Goal: Task Accomplishment & Management: Use online tool/utility

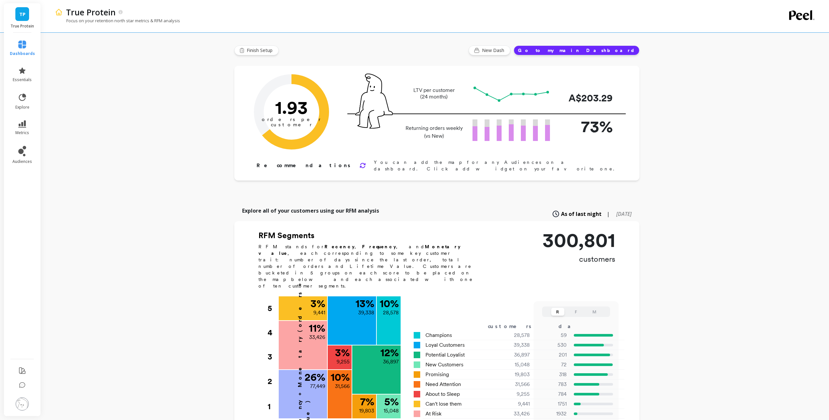
click at [76, 97] on div "True Protein Focus on your retention north star metrics & RFM analysis Finish S…" at bounding box center [436, 352] width 785 height 705
click at [17, 154] on link "audiences" at bounding box center [22, 155] width 25 height 18
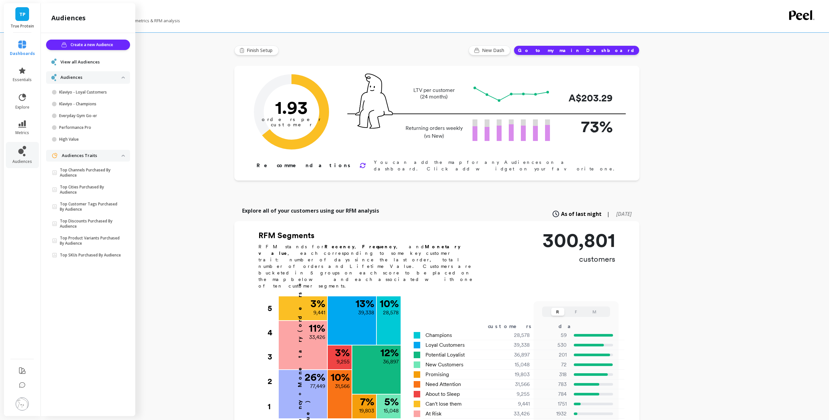
click at [86, 62] on span "View all Audiences" at bounding box center [79, 62] width 39 height 7
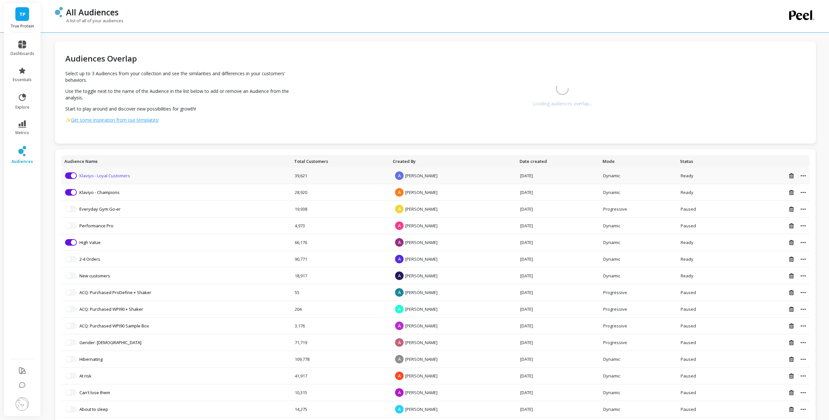
click at [110, 176] on link "Klaviyo - Loyal Customers" at bounding box center [104, 176] width 51 height 6
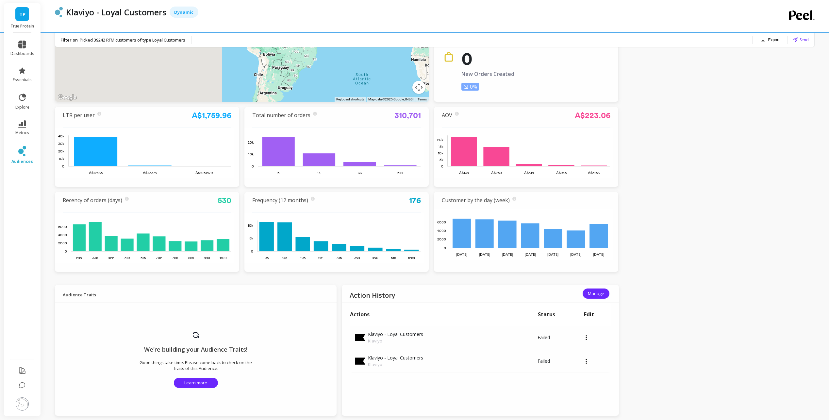
scroll to position [196, 0]
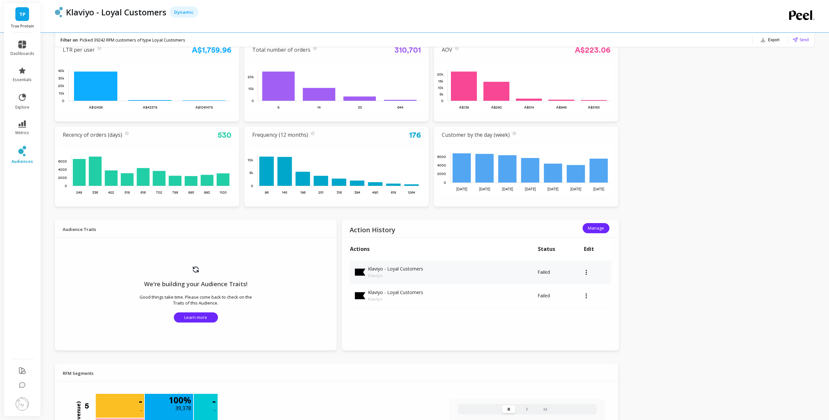
drag, startPoint x: 591, startPoint y: 273, endPoint x: 585, endPoint y: 273, distance: 6.2
click at [589, 273] on td at bounding box center [597, 272] width 27 height 24
click at [588, 273] on div at bounding box center [597, 272] width 27 height 2
click at [705, 296] on div "TP True Protein dashboards essentials explore metrics audiences Klaviyo - Loyal…" at bounding box center [414, 350] width 829 height 1093
drag, startPoint x: 717, startPoint y: 215, endPoint x: 721, endPoint y: 167, distance: 47.5
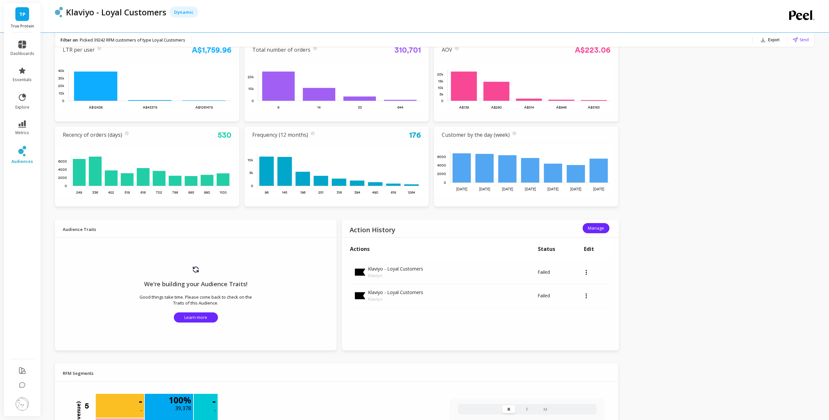
click at [717, 215] on div "TP True Protein dashboards essentials explore metrics audiences Klaviyo - Loyal…" at bounding box center [414, 350] width 829 height 1093
click at [674, 305] on div "TP True Protein dashboards essentials explore metrics audiences Klaviyo - Loyal…" at bounding box center [414, 350] width 829 height 1093
click at [688, 143] on div "TP True Protein dashboards essentials explore metrics audiences Klaviyo - Loyal…" at bounding box center [414, 350] width 829 height 1093
click at [24, 139] on li "metrics" at bounding box center [23, 127] width 32 height 23
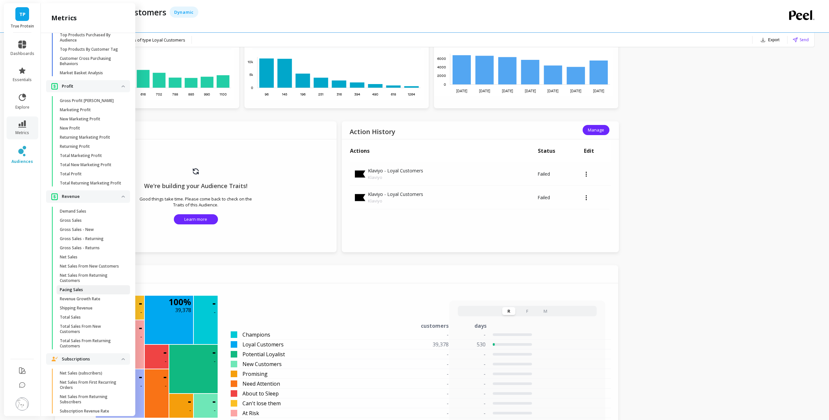
scroll to position [1347, 0]
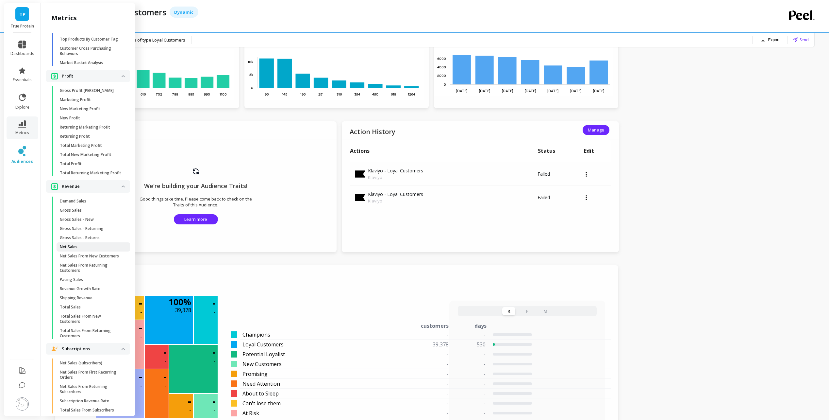
click at [84, 249] on span "Net Sales" at bounding box center [91, 246] width 62 height 5
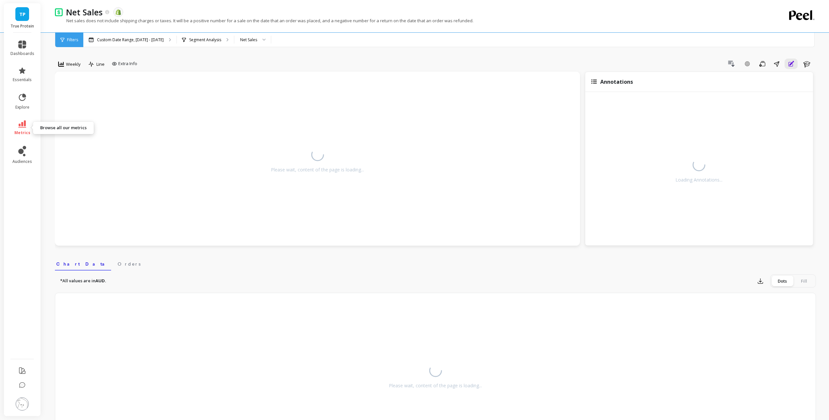
click at [26, 125] on icon at bounding box center [22, 123] width 8 height 7
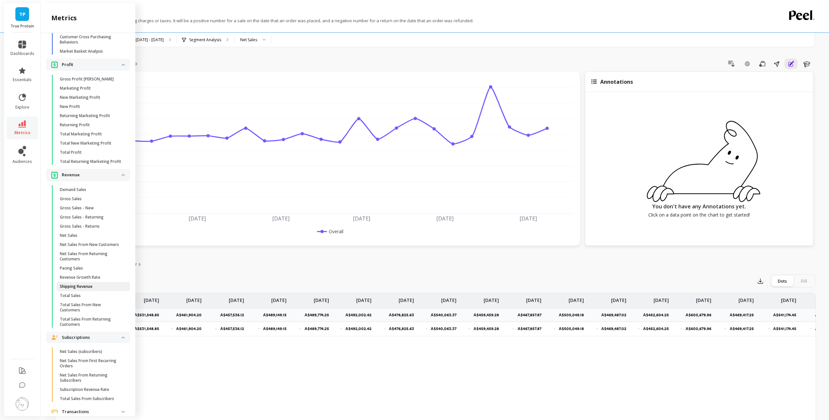
scroll to position [1374, 0]
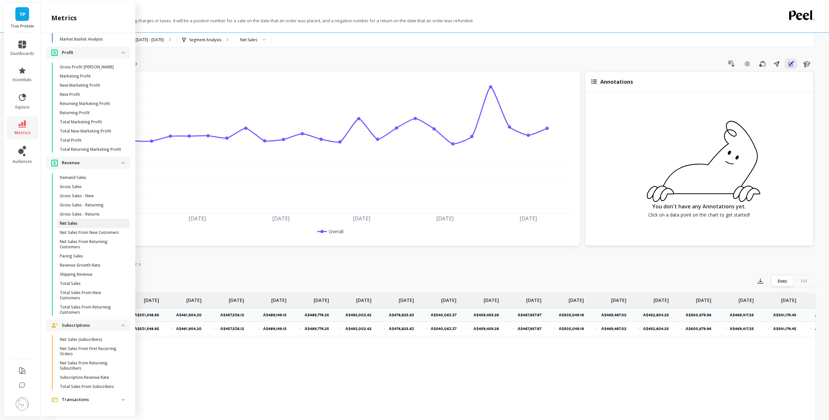
click at [94, 226] on span "Net Sales" at bounding box center [91, 223] width 62 height 5
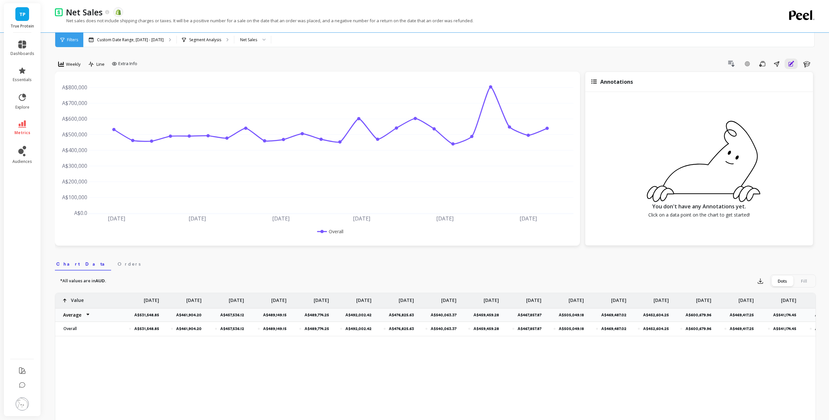
scroll to position [0, 0]
click at [207, 38] on p "Segment Analysis" at bounding box center [205, 39] width 32 height 5
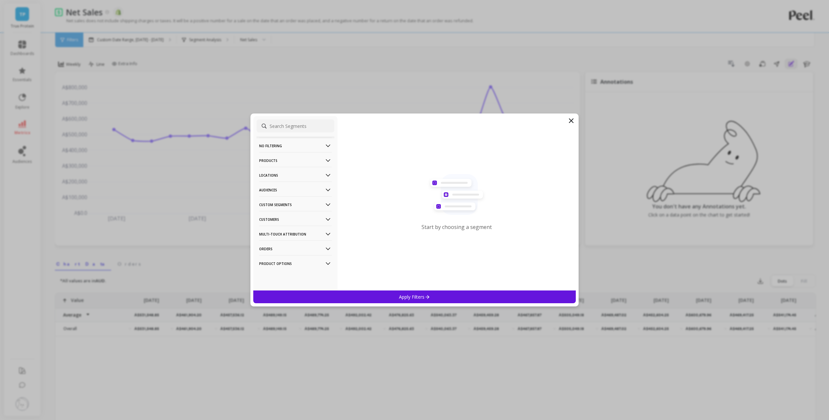
click at [285, 123] on input at bounding box center [296, 125] width 78 height 13
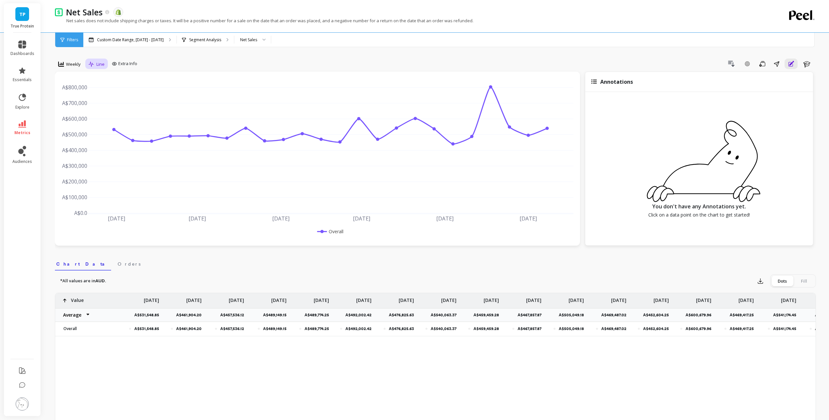
click at [97, 64] on span "Line" at bounding box center [100, 64] width 8 height 6
click at [108, 93] on div "Bar" at bounding box center [109, 91] width 37 height 6
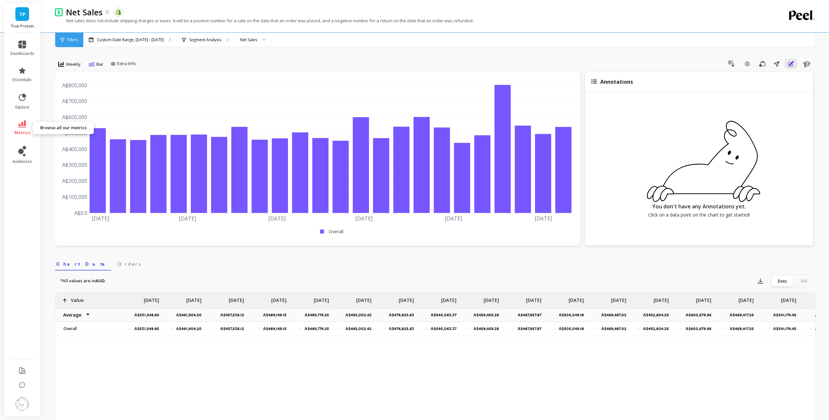
click at [28, 126] on link "metrics" at bounding box center [22, 127] width 24 height 15
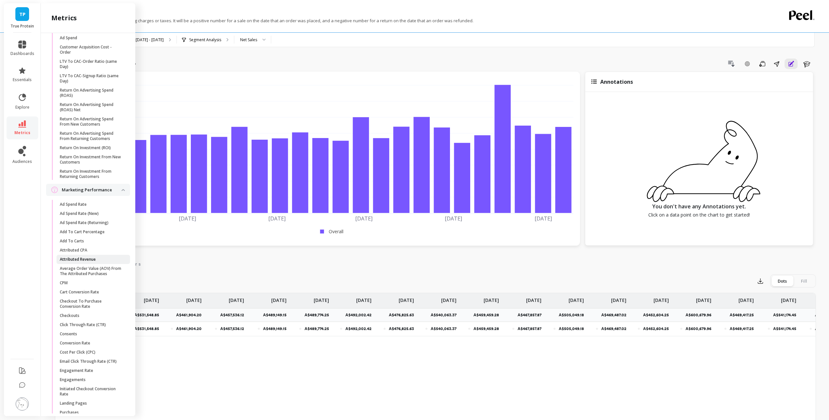
scroll to position [661, 0]
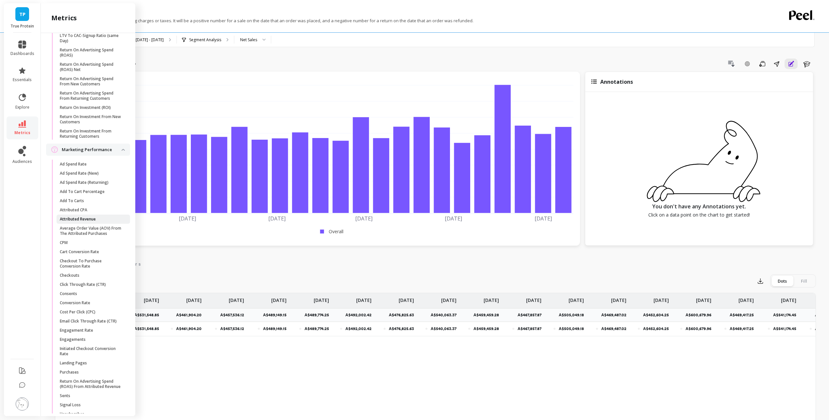
click at [106, 222] on span "Attributed Revenue" at bounding box center [91, 218] width 62 height 5
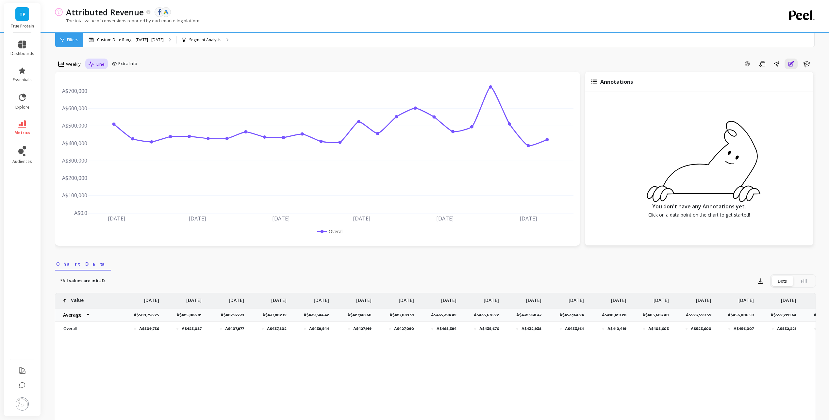
click at [98, 65] on span "Line" at bounding box center [100, 64] width 8 height 6
click at [118, 100] on div "Stacked Bar" at bounding box center [109, 103] width 45 height 11
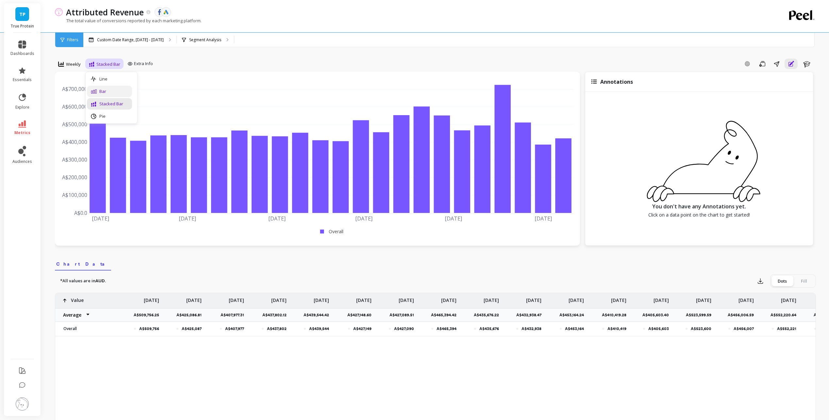
click at [110, 92] on div "Bar" at bounding box center [109, 91] width 37 height 6
click at [78, 314] on select "Average Sum Max Min" at bounding box center [74, 314] width 39 height 13
click at [24, 121] on icon at bounding box center [22, 123] width 8 height 7
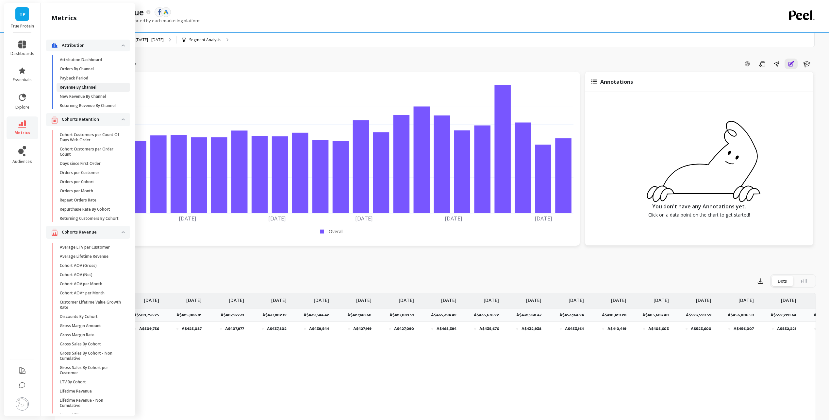
click at [88, 90] on link "Revenue By Channel" at bounding box center [94, 87] width 74 height 9
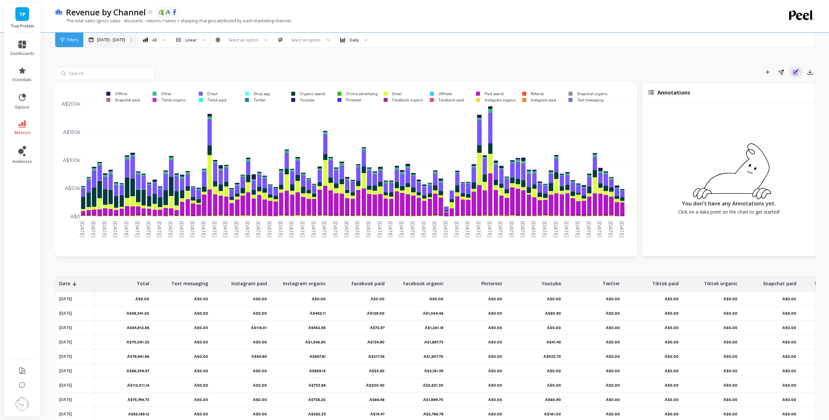
click at [115, 36] on div "[DATE] - [DATE]" at bounding box center [110, 40] width 55 height 14
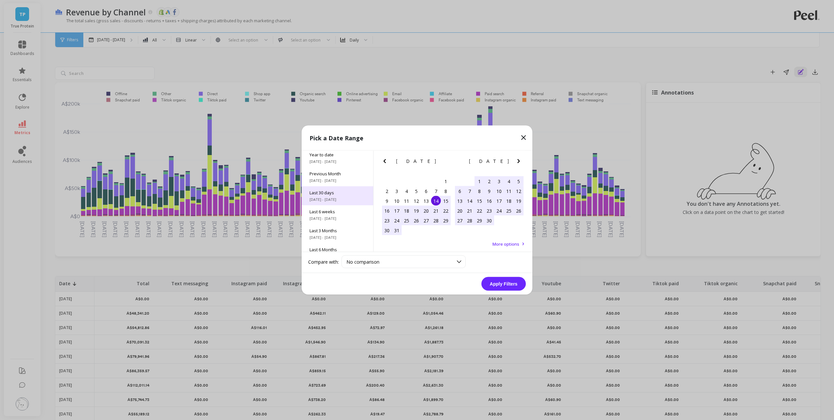
scroll to position [33, 0]
click at [326, 188] on span "[DATE] - [DATE]" at bounding box center [337, 187] width 56 height 5
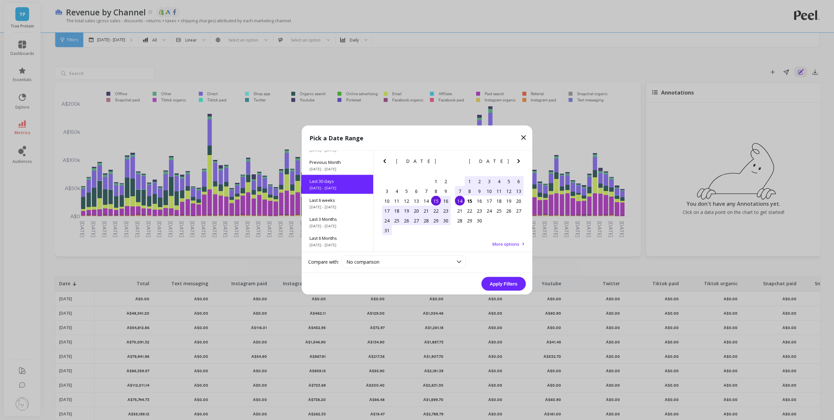
scroll to position [16, 0]
click at [509, 284] on button "Apply Filters" at bounding box center [503, 284] width 44 height 14
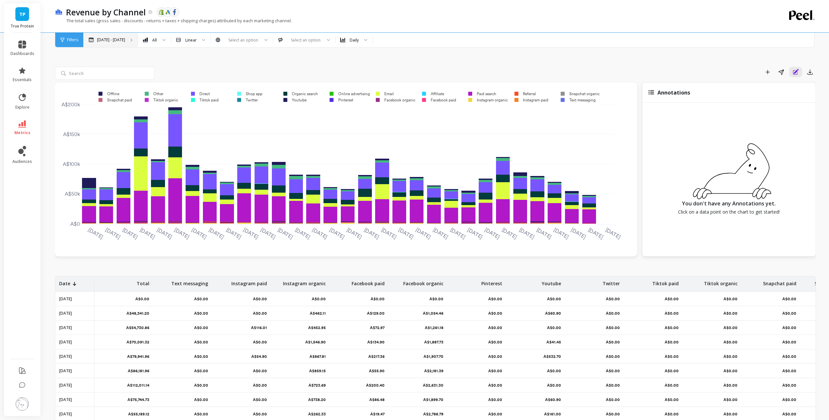
click at [124, 47] on div "[DATE] - [DATE]" at bounding box center [110, 40] width 55 height 14
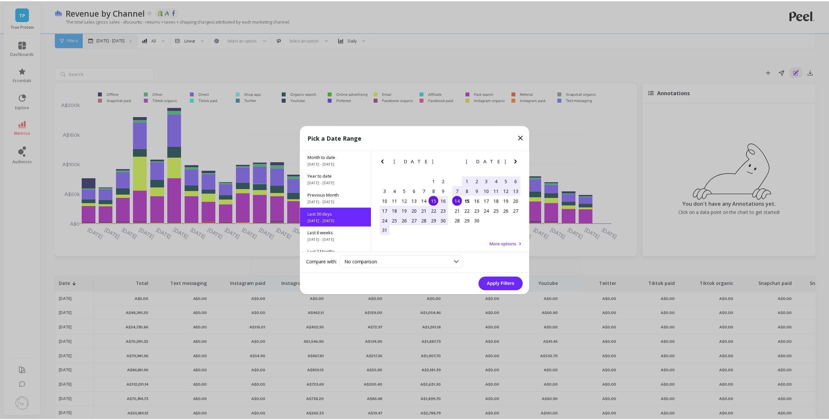
scroll to position [16, 0]
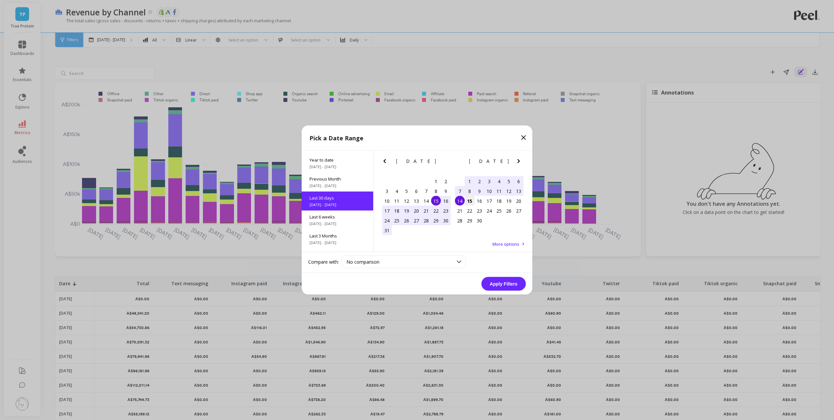
click at [473, 204] on div "15" at bounding box center [470, 201] width 10 height 10
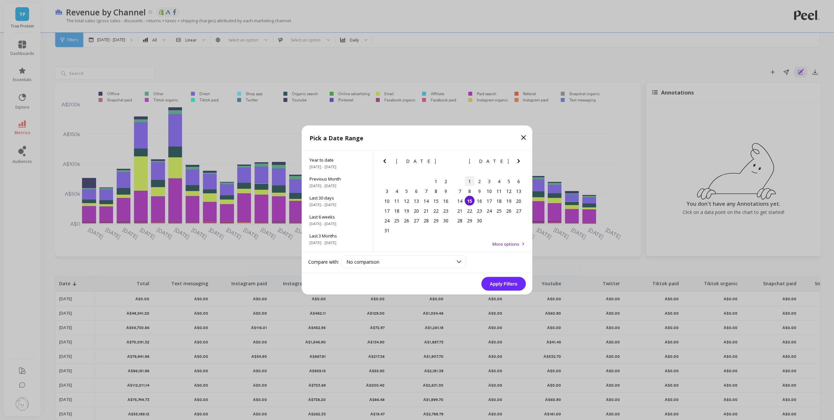
click at [469, 181] on div "1" at bounding box center [470, 181] width 10 height 10
click at [471, 202] on div "15" at bounding box center [470, 201] width 10 height 10
click at [514, 287] on button "Apply Filters" at bounding box center [503, 284] width 44 height 14
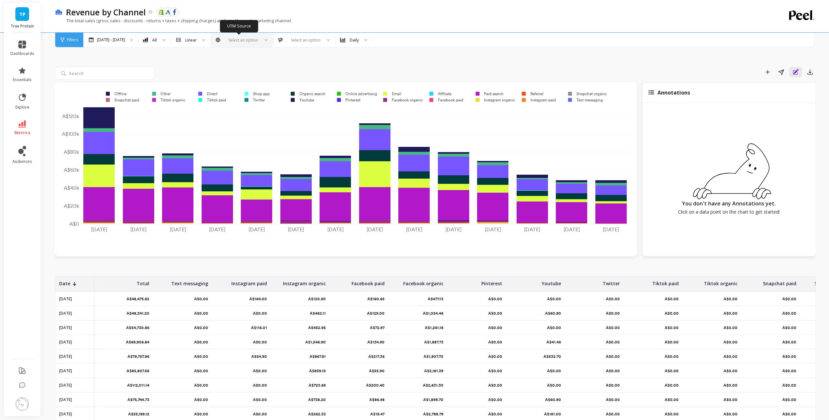
click at [252, 43] on div "Select an option" at bounding box center [238, 40] width 44 height 8
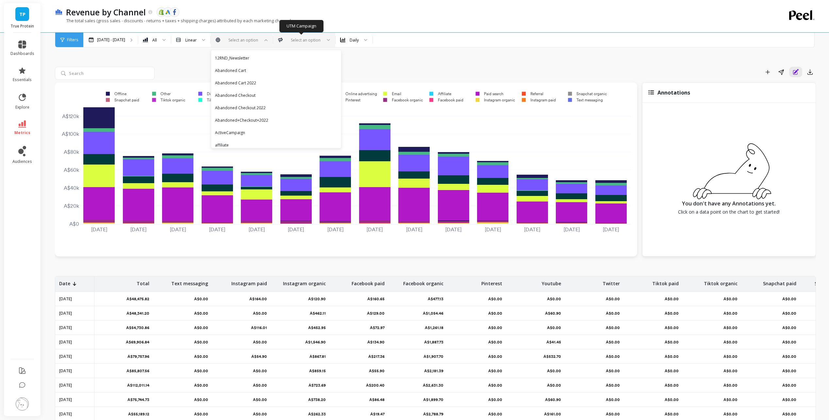
click at [297, 39] on div at bounding box center [304, 40] width 34 height 6
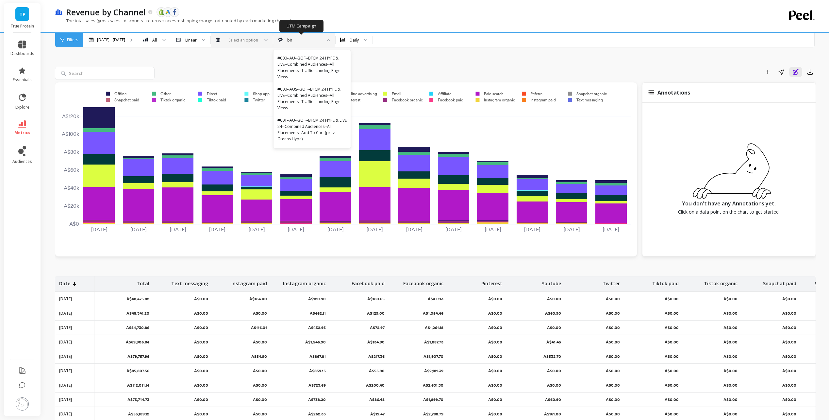
type input "bing"
click at [304, 52] on div "Bing_TP_PMax_All Bing_TP_PMax_WPI90 Bing_TP_SEM_Brand Bing_TP_SEM_Non-Brand" at bounding box center [304, 76] width 61 height 53
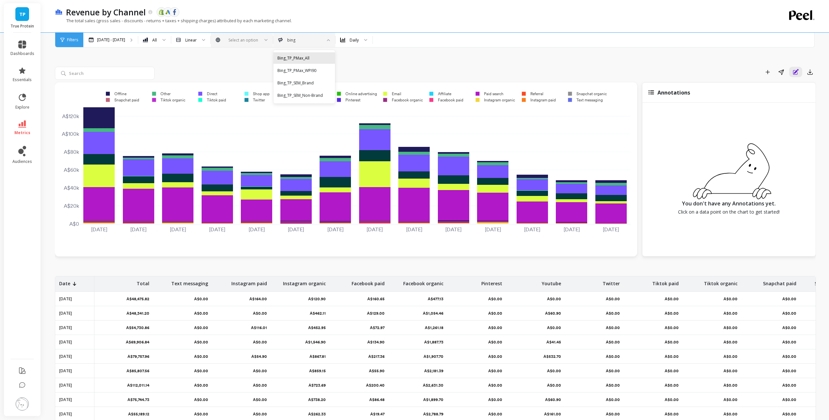
click at [307, 58] on div "Bing_TP_PMax_All" at bounding box center [304, 58] width 54 height 6
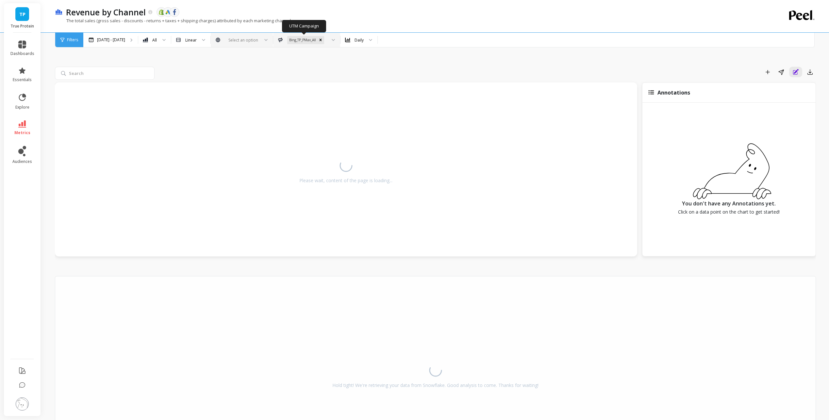
click at [327, 40] on div at bounding box center [331, 40] width 8 height 14
type input "bing"
click at [322, 59] on div "Bing_TP_PMax_WPI90" at bounding box center [310, 58] width 67 height 6
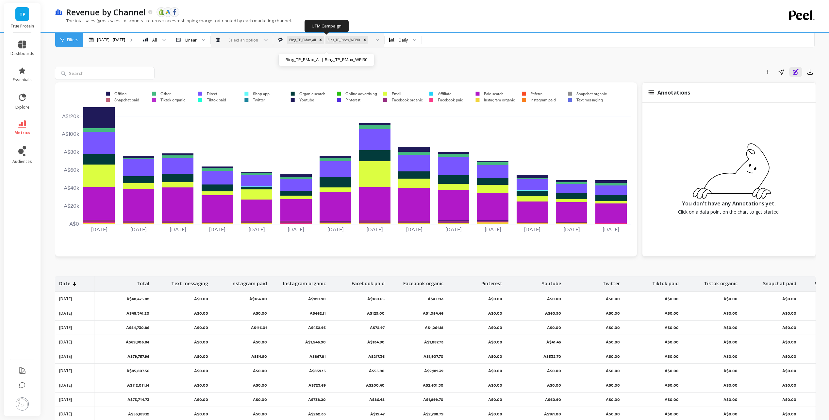
click at [376, 39] on icon at bounding box center [377, 40] width 3 height 2
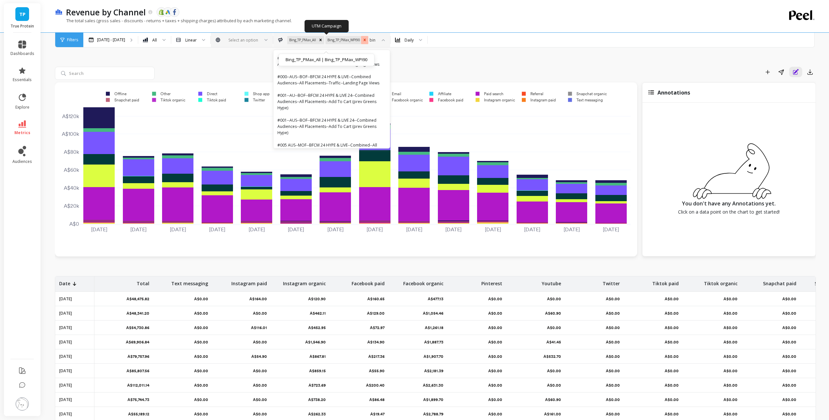
type input "bing"
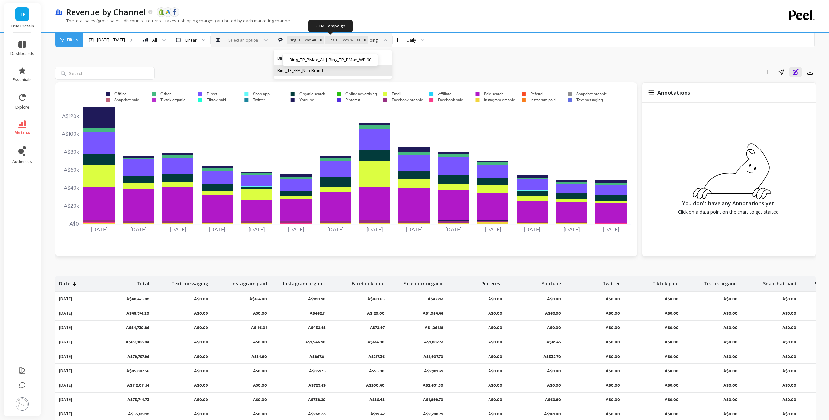
click at [342, 70] on div "Bing_TP_SEM_Non-Brand" at bounding box center [332, 70] width 111 height 6
click at [427, 40] on icon at bounding box center [427, 39] width 3 height 1
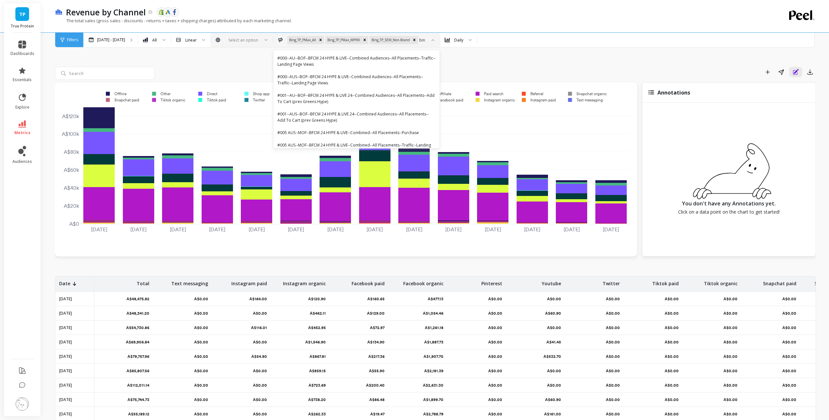
type input "bing"
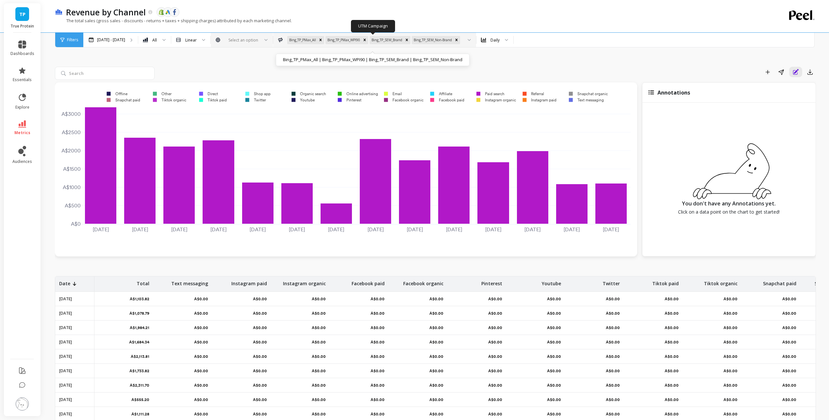
click at [538, 71] on div "Add to Dashboard Share Annotations Export" at bounding box center [486, 72] width 659 height 10
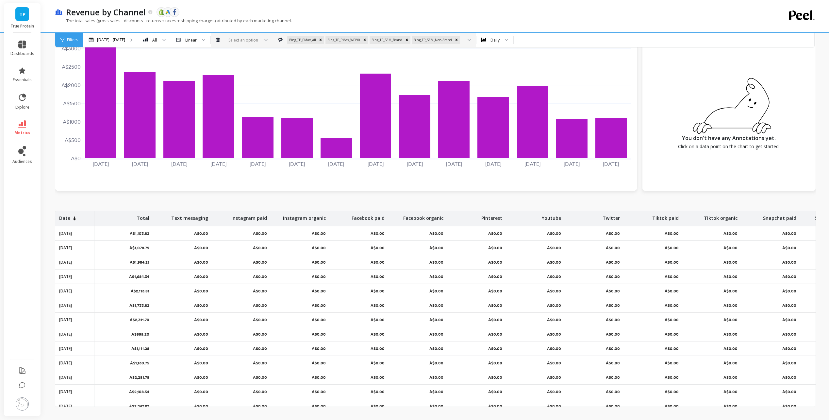
click at [311, 182] on div "[DATE] [DATE] [DATE] [DATE] [DATE] [DATE] [DATE] [DATE] [DATE] [DATE] [DATE] [D…" at bounding box center [345, 104] width 569 height 161
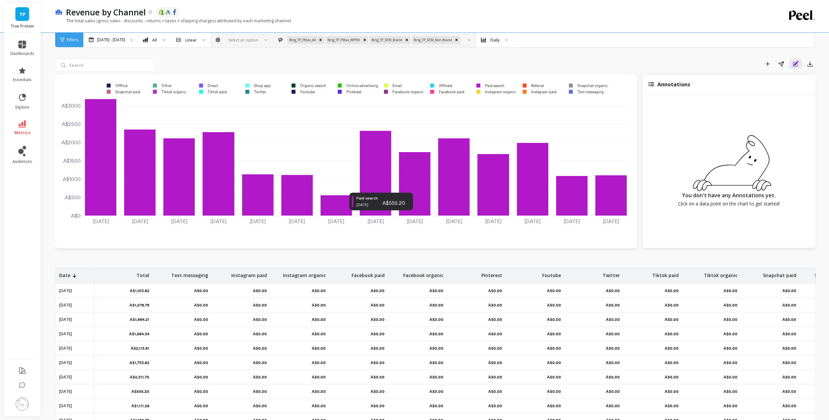
scroll to position [0, 0]
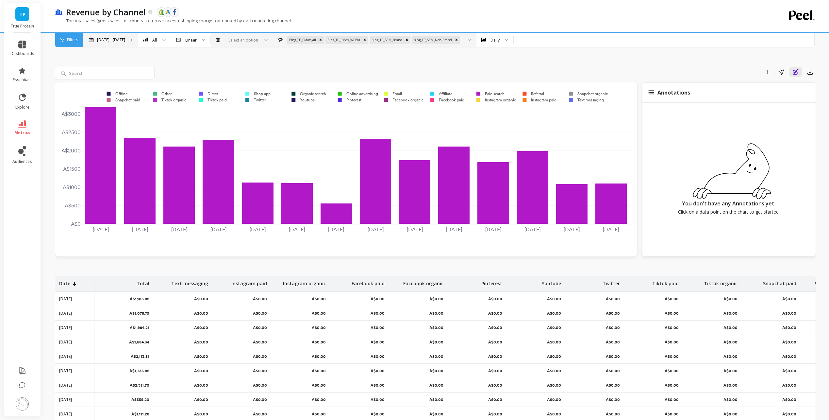
click at [117, 43] on div "[DATE] - [DATE]" at bounding box center [110, 40] width 55 height 14
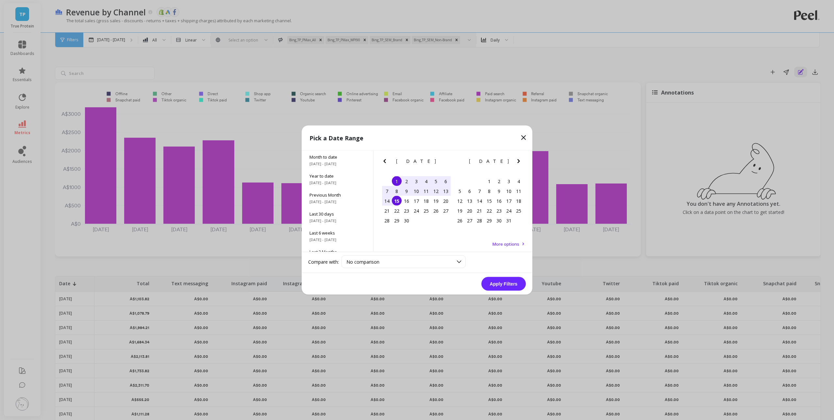
click at [384, 160] on icon "Previous Month" at bounding box center [384, 161] width 2 height 4
click at [436, 181] on div "1" at bounding box center [436, 181] width 10 height 10
click at [471, 200] on div "15" at bounding box center [470, 201] width 10 height 10
click at [503, 288] on button "Apply Filters" at bounding box center [503, 284] width 44 height 14
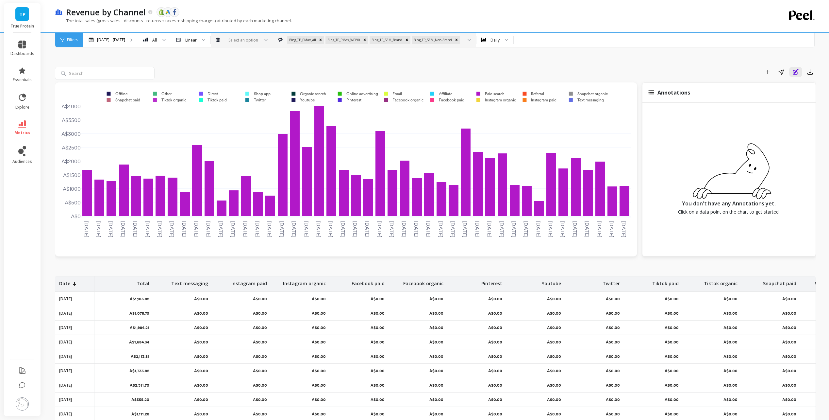
click at [636, 63] on div "Add to Dashboard Share Annotations Export [DATE] [DATE] [DATE] [DATE] [DATE] [D…" at bounding box center [435, 261] width 761 height 455
click at [625, 53] on div "Add to Dashboard Share Annotations Export [DATE] [DATE] [DATE] [DATE] [DATE] [D…" at bounding box center [435, 261] width 761 height 455
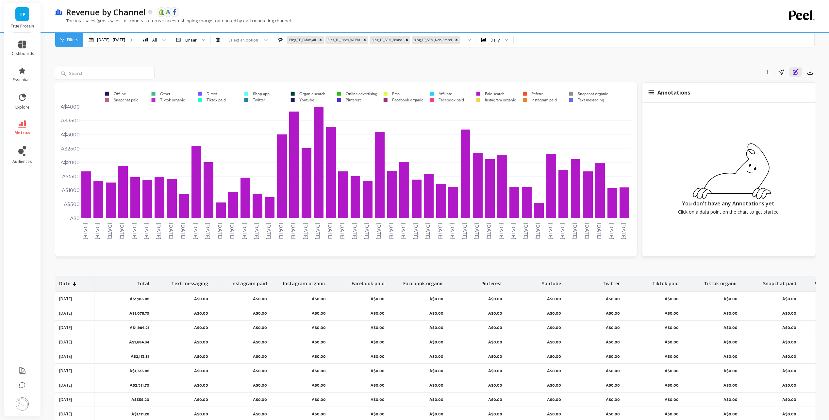
click at [544, 75] on div "Add to Dashboard Share Annotations Export" at bounding box center [486, 72] width 659 height 10
click at [26, 13] on link "TP" at bounding box center [22, 14] width 14 height 14
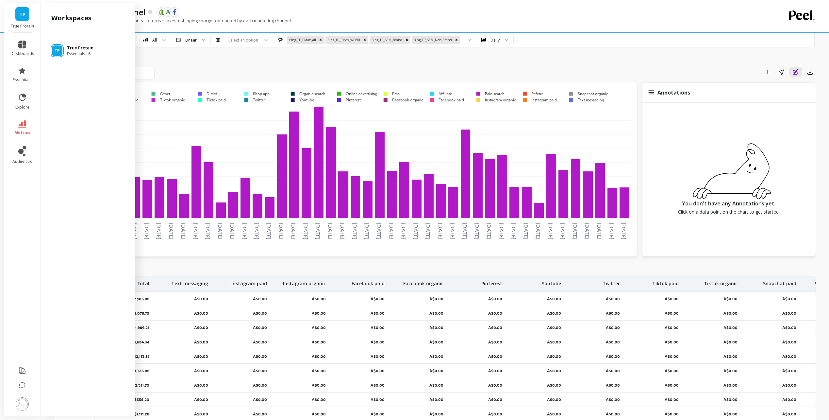
click at [82, 54] on span "Essentials 16" at bounding box center [80, 53] width 26 height 5
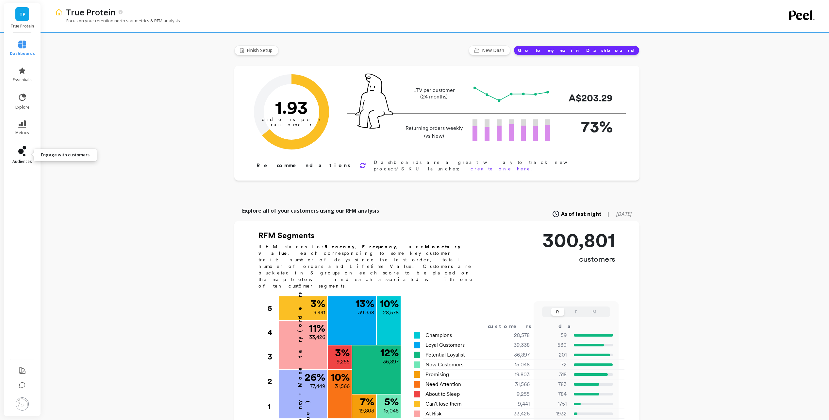
click at [18, 150] on icon at bounding box center [22, 151] width 8 height 10
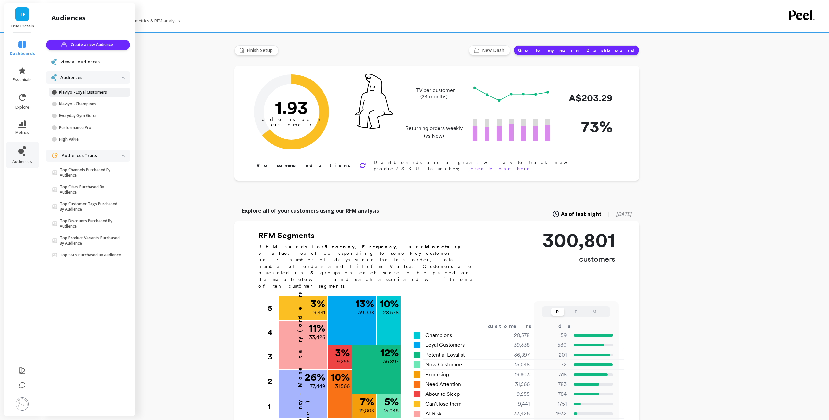
click at [94, 91] on p "Klaviyo - Loyal Customers" at bounding box center [90, 92] width 62 height 5
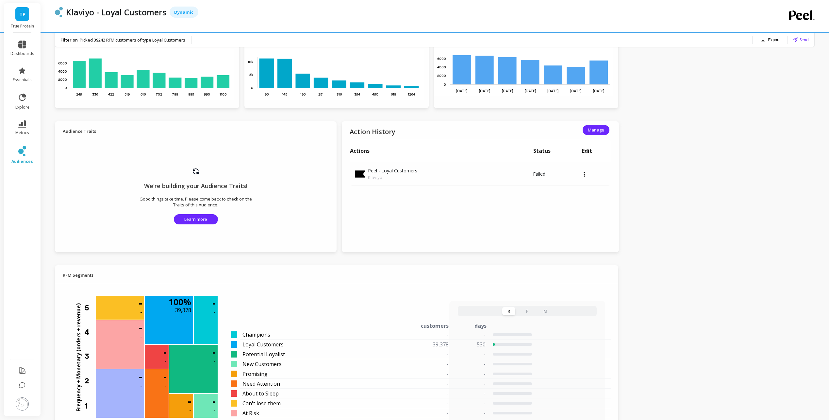
scroll to position [327, 0]
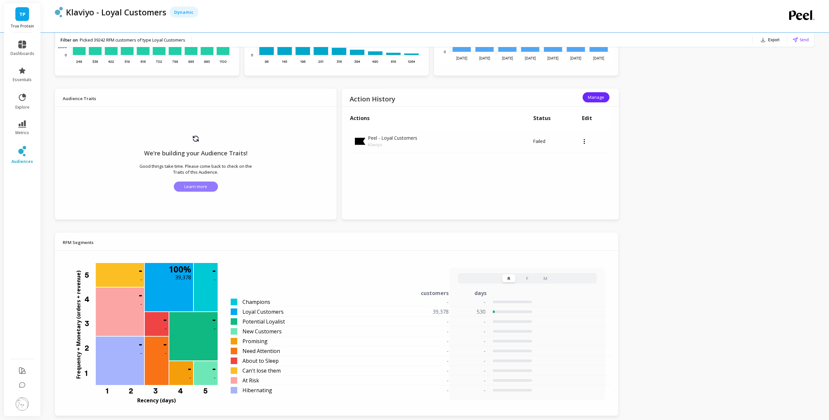
click at [184, 188] on button "Learn more" at bounding box center [196, 186] width 44 height 10
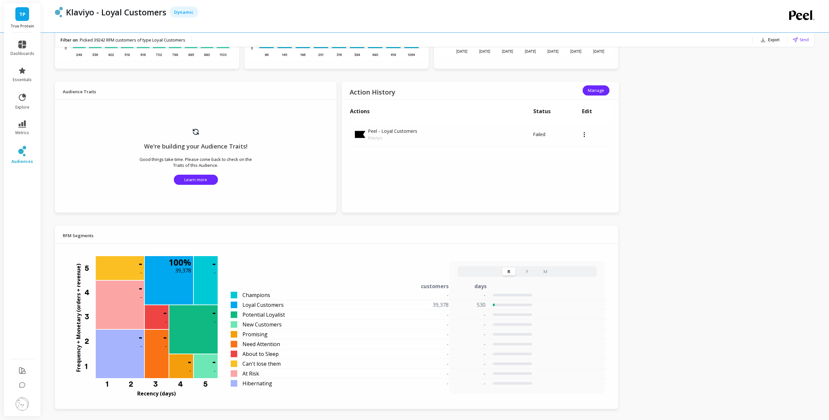
scroll to position [457, 0]
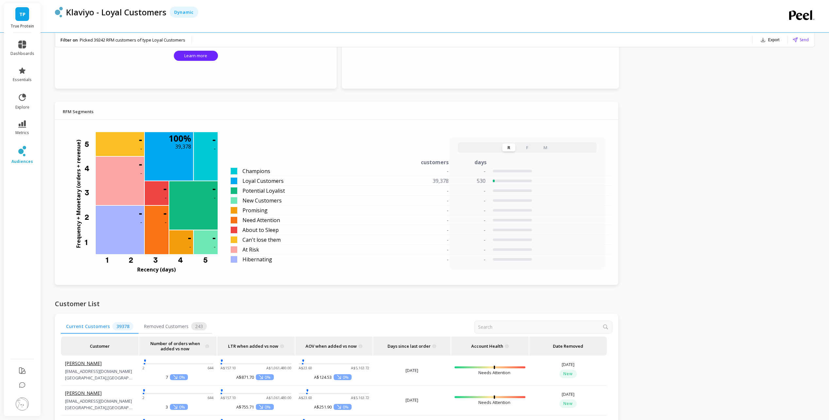
click at [770, 233] on div "TP True Protein dashboards essentials explore metrics audiences Klaviyo - Loyal…" at bounding box center [414, 89] width 829 height 1093
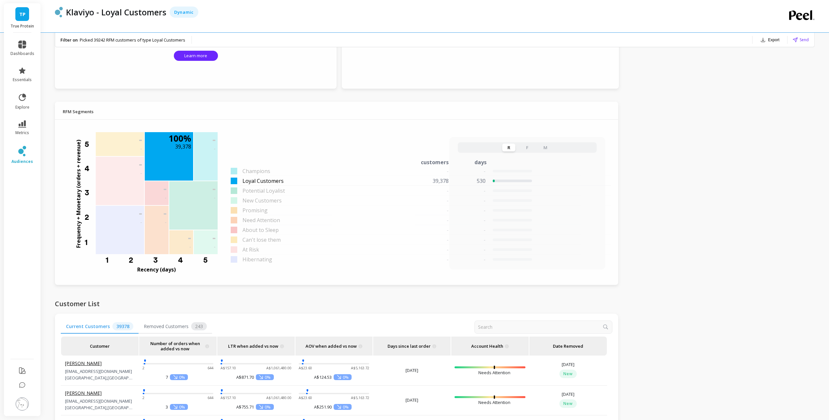
click at [266, 183] on span "Loyal Customers" at bounding box center [262, 181] width 41 height 8
click at [232, 180] on div at bounding box center [234, 180] width 7 height 7
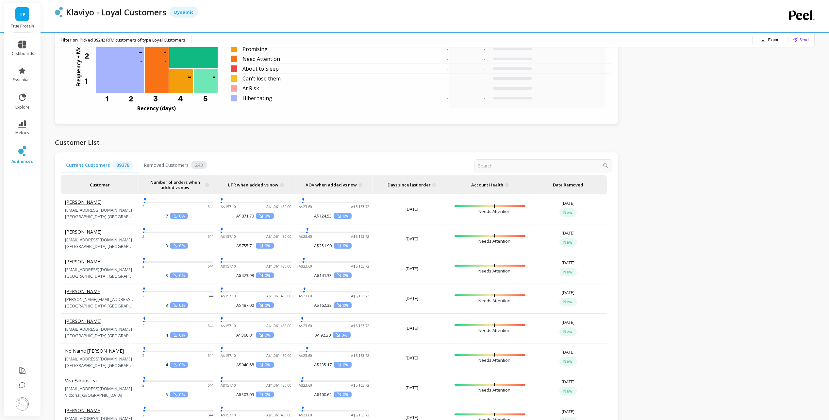
scroll to position [621, 0]
